Goal: Find specific page/section: Find specific page/section

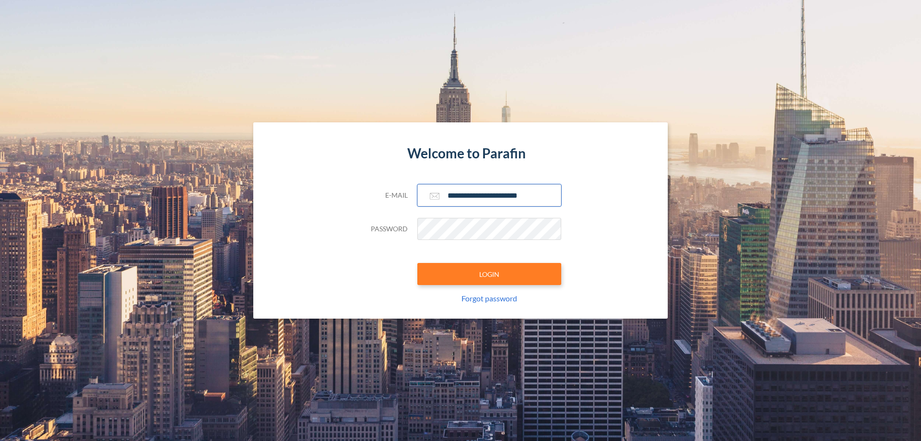
type input "**********"
click at [489, 274] on button "LOGIN" at bounding box center [489, 274] width 144 height 22
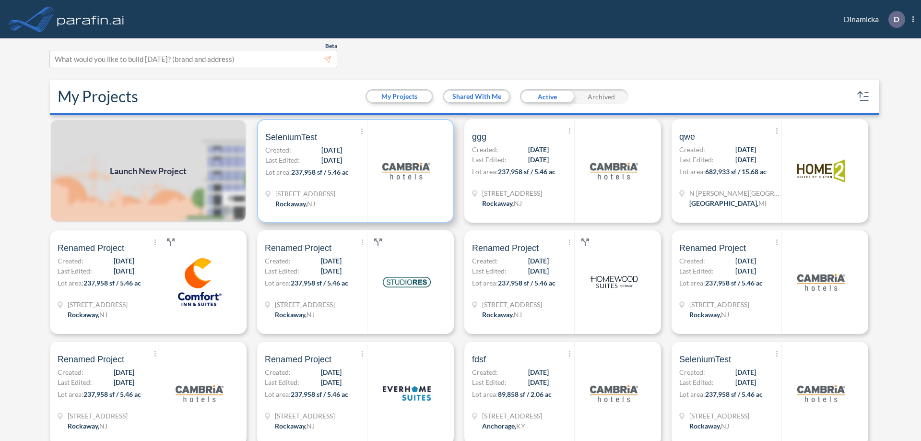
scroll to position [2, 0]
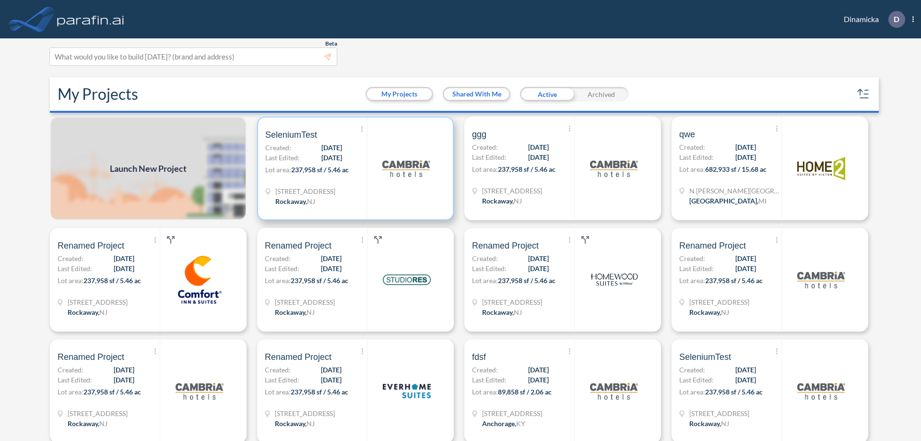
click at [354, 168] on p "Lot area: 237,958 sf / 5.46 ac" at bounding box center [316, 172] width 102 height 14
